Goal: Task Accomplishment & Management: Manage account settings

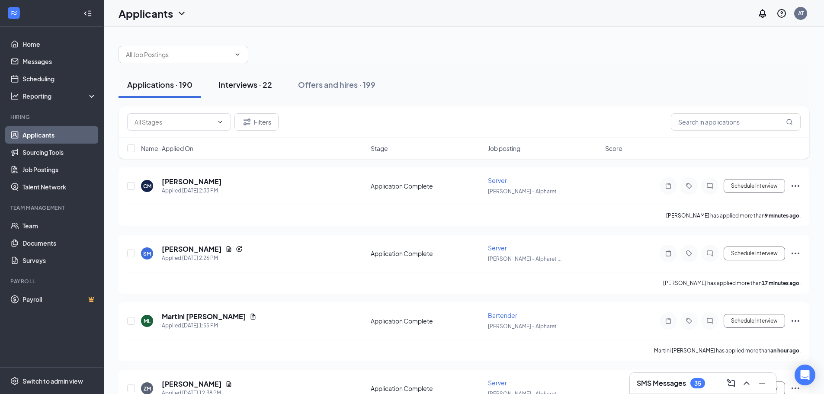
click at [234, 84] on div "Interviews · 22" at bounding box center [245, 84] width 54 height 11
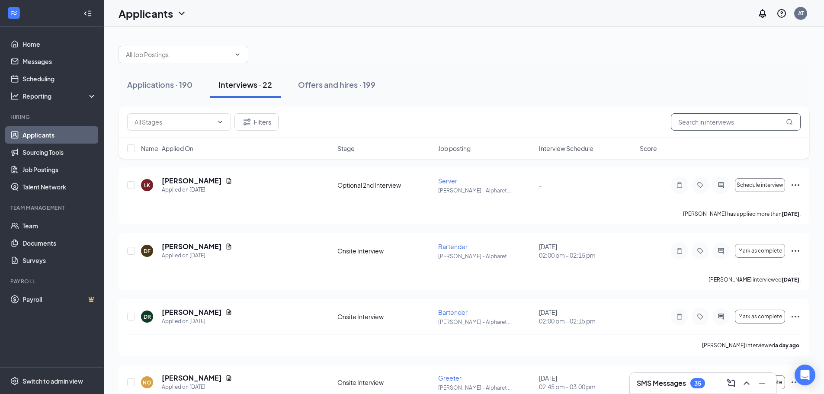
click at [719, 122] on input "text" at bounding box center [736, 121] width 130 height 17
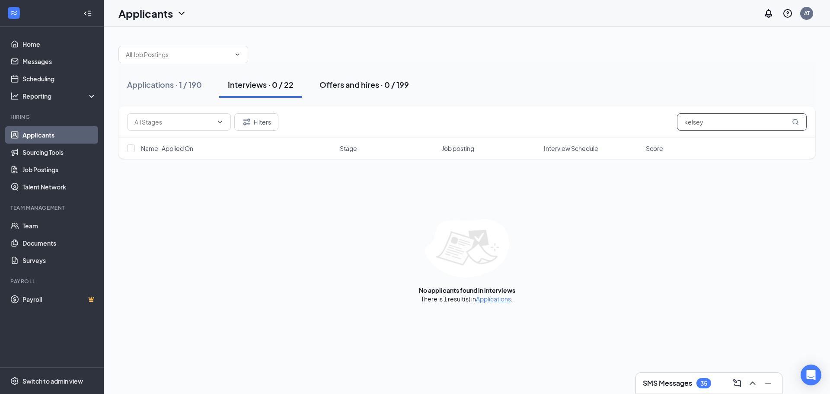
type input "kelsey"
click at [355, 82] on div "Offers and hires · 0 / 199" at bounding box center [365, 84] width 90 height 11
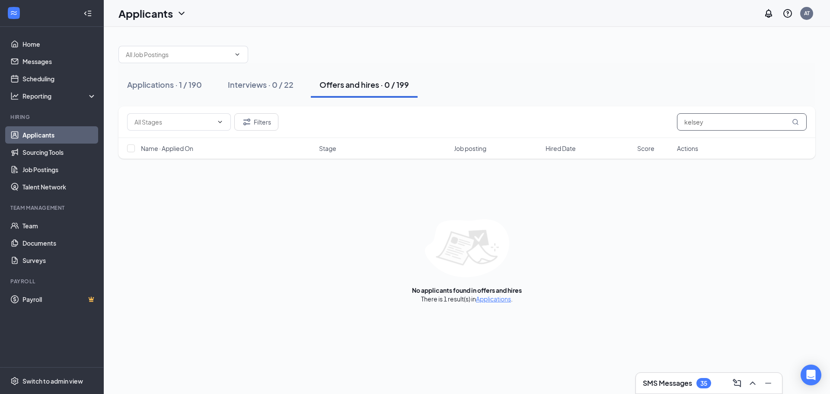
click at [727, 126] on input "kelsey" at bounding box center [742, 121] width 130 height 17
click at [797, 121] on icon "MagnifyingGlass" at bounding box center [795, 122] width 7 height 7
click at [147, 89] on div "Applications · 1 / 190" at bounding box center [164, 84] width 75 height 11
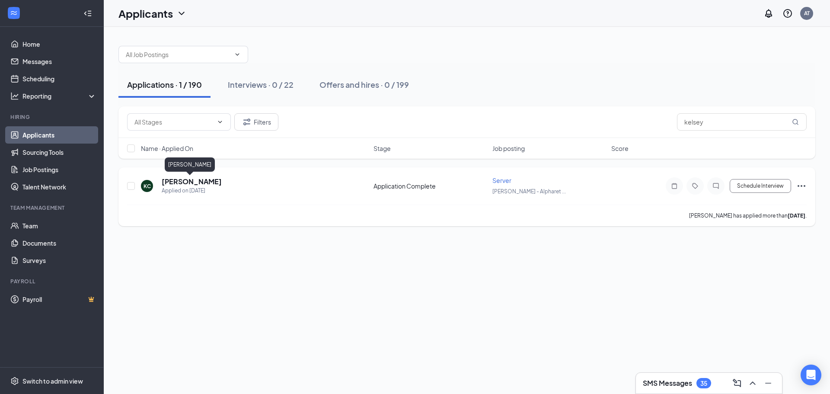
click at [190, 182] on h5 "[PERSON_NAME]" at bounding box center [192, 182] width 60 height 10
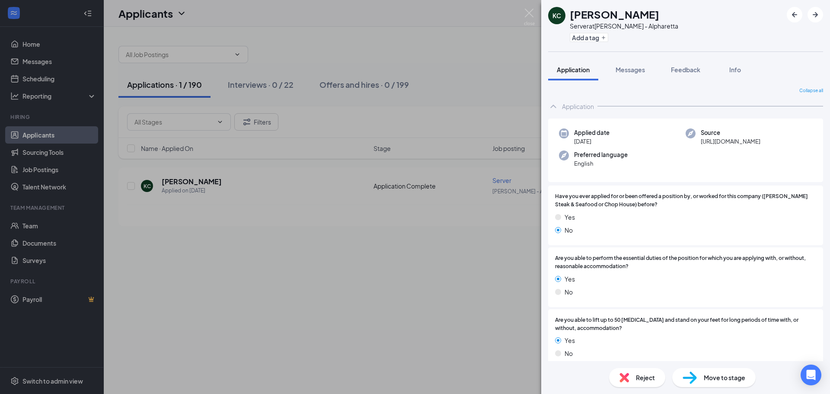
click at [712, 378] on span "Move to stage" at bounding box center [725, 378] width 42 height 10
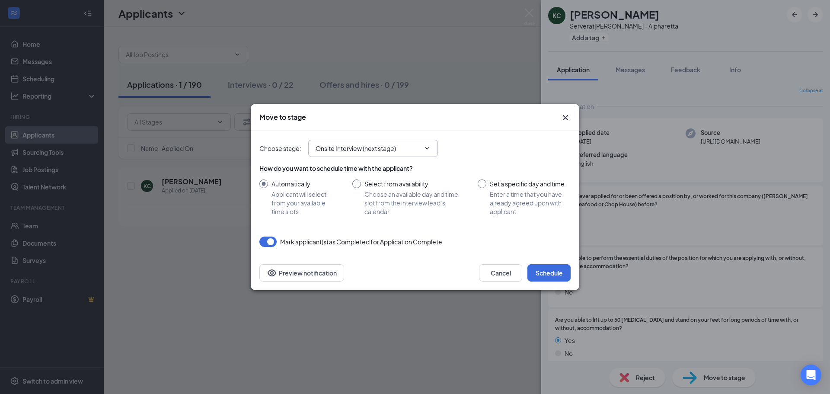
click at [411, 145] on input "Onsite Interview (next stage)" at bounding box center [368, 149] width 105 height 10
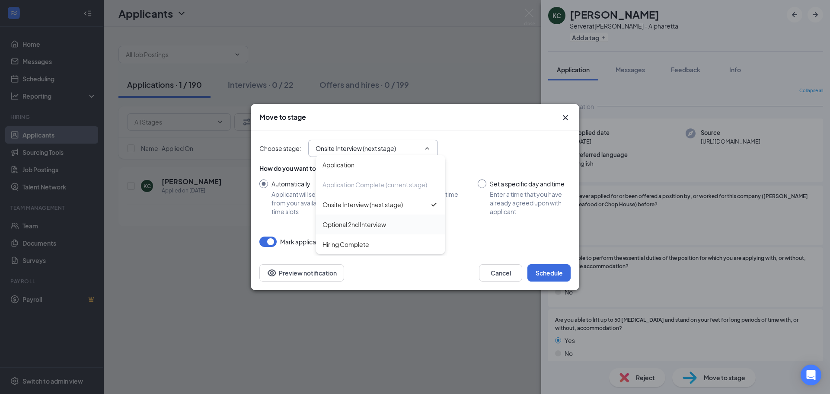
click at [377, 220] on div "Optional 2nd Interview" at bounding box center [355, 225] width 64 height 10
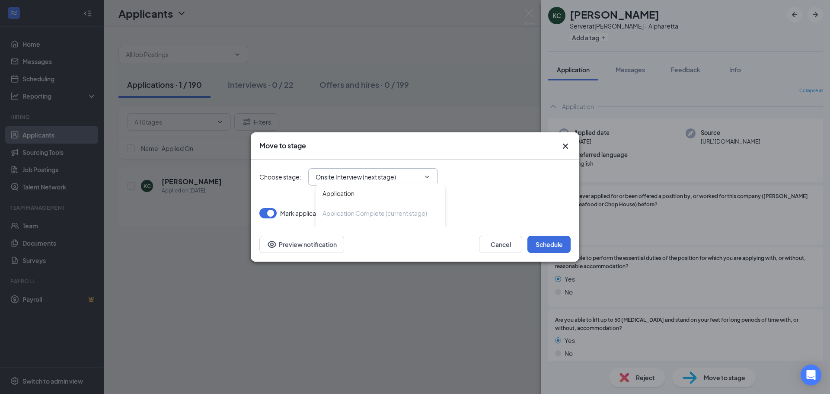
type input "Optional 2nd Interview"
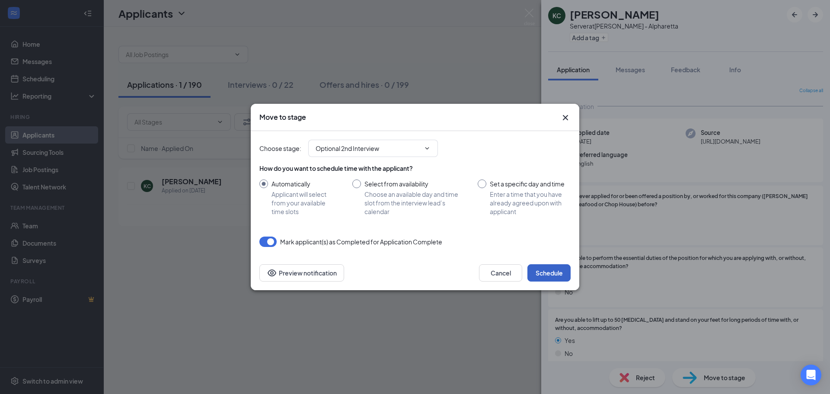
click at [555, 272] on button "Schedule" at bounding box center [549, 272] width 43 height 17
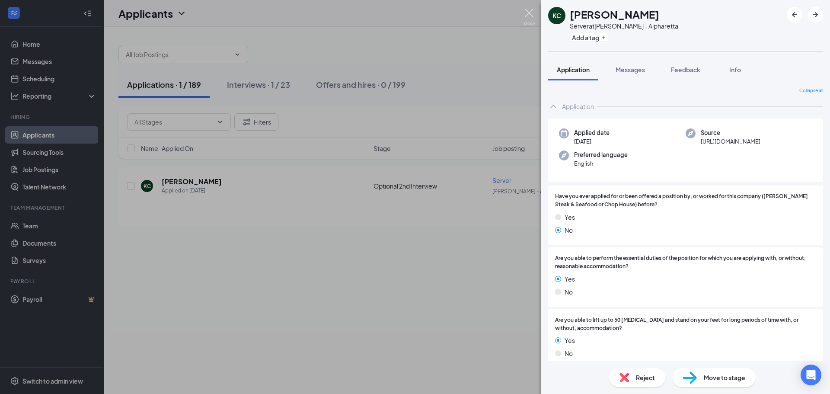
click at [529, 16] on img at bounding box center [529, 17] width 11 height 17
